Goal: Information Seeking & Learning: Learn about a topic

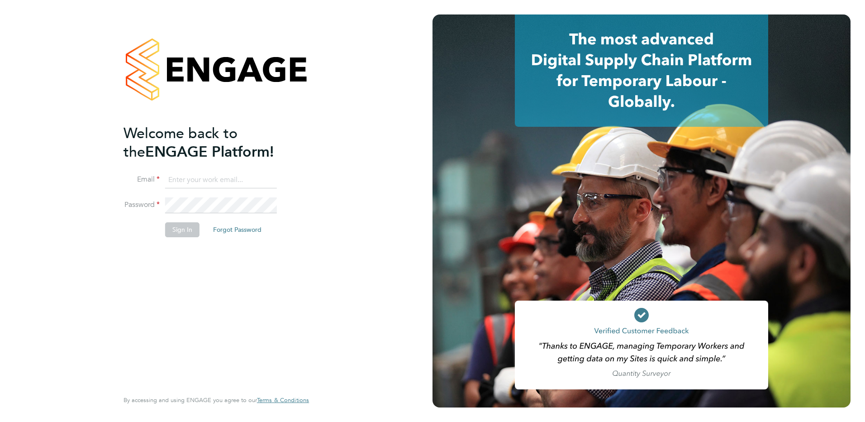
type input "c.saffhill@oandb.co.uk"
click at [171, 222] on fieldset "Email c.saffhill@oandb.co.uk Password Sign In Forgot Password" at bounding box center [212, 209] width 176 height 74
click at [174, 241] on li "Sign In Forgot Password" at bounding box center [212, 234] width 176 height 24
click at [174, 239] on li "Sign In Forgot Password" at bounding box center [212, 234] width 176 height 24
click at [174, 237] on li "Sign In Forgot Password" at bounding box center [212, 234] width 176 height 24
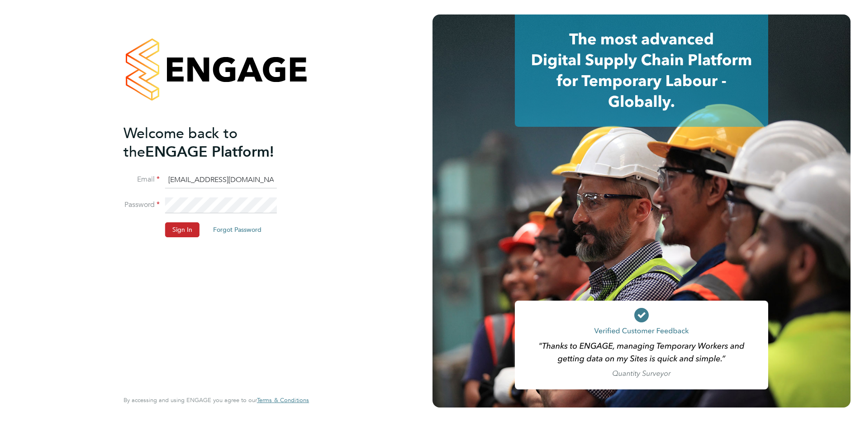
click at [175, 233] on button "Sign In" at bounding box center [182, 229] width 34 height 14
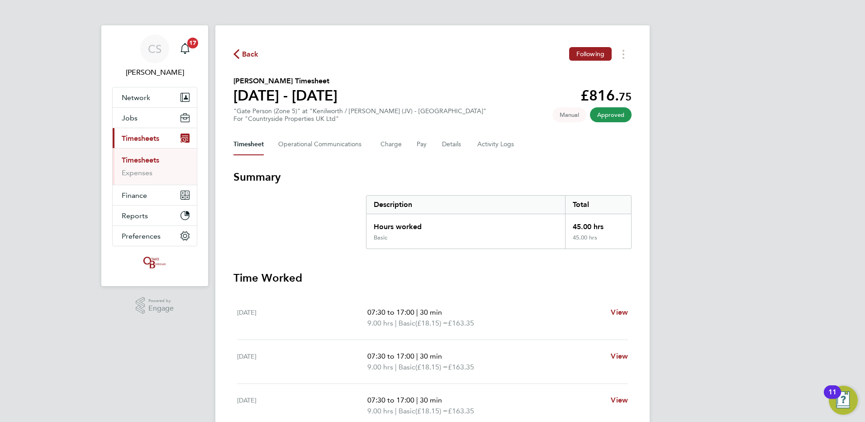
click at [244, 39] on div "Back Following Melvin Moreno's Timesheet 25 Nov - 01 Dec 2024 £816. 75 "Gate Pe…" at bounding box center [432, 335] width 434 height 621
click at [253, 56] on span "Back" at bounding box center [250, 54] width 17 height 11
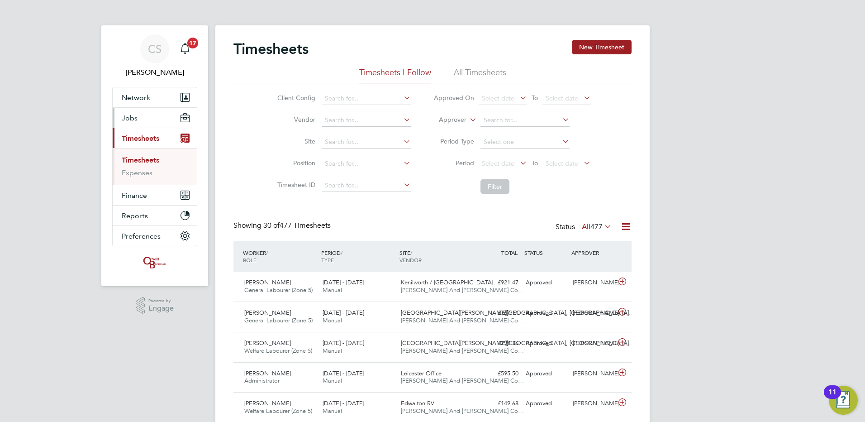
drag, startPoint x: 137, startPoint y: 110, endPoint x: 140, endPoint y: 118, distance: 7.9
click at [137, 110] on button "Jobs" at bounding box center [155, 118] width 84 height 20
click at [139, 119] on button "Jobs" at bounding box center [155, 118] width 84 height 20
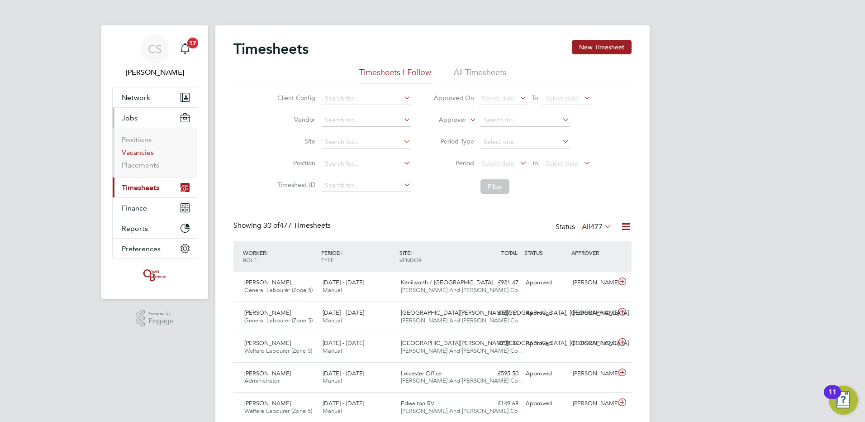
click at [151, 150] on link "Vacancies" at bounding box center [138, 152] width 32 height 9
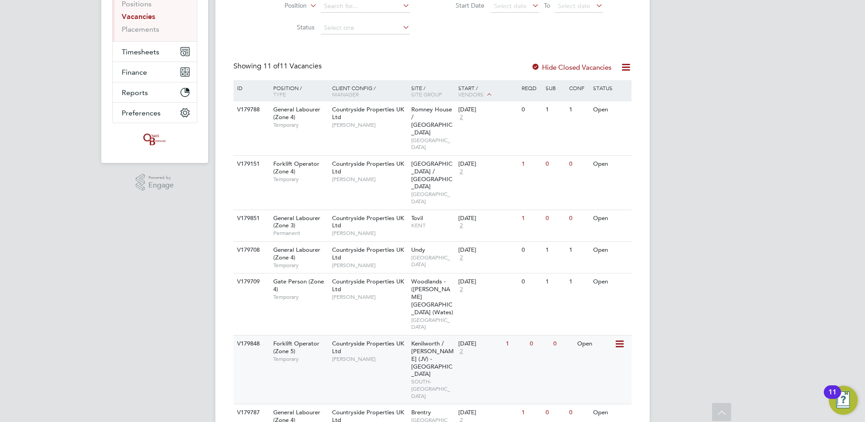
click at [606, 335] on div "Open" at bounding box center [594, 343] width 39 height 17
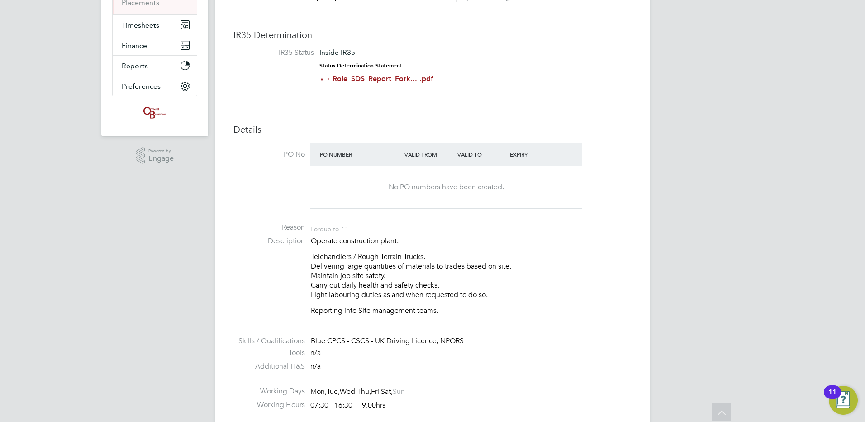
scroll to position [101, 0]
